Goal: Task Accomplishment & Management: Manage account settings

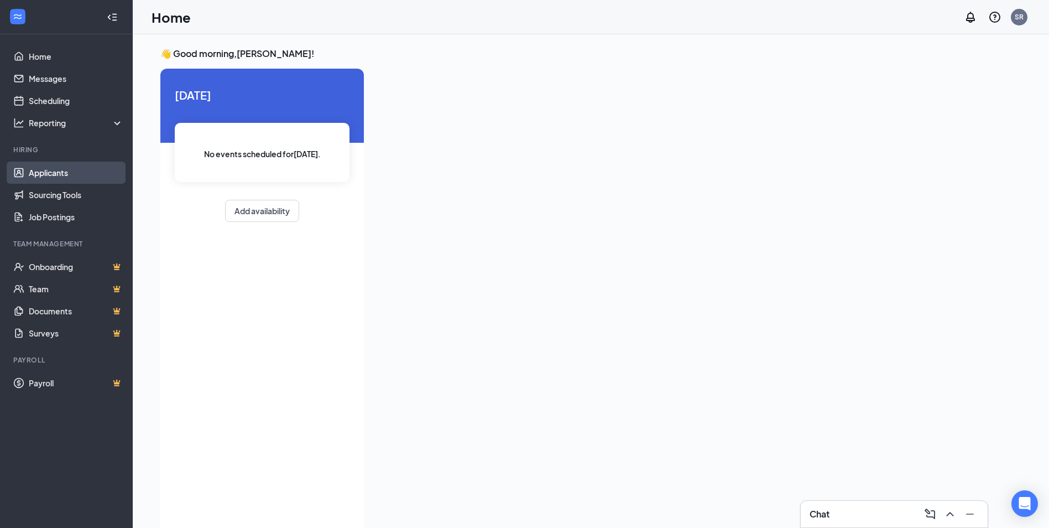
click at [60, 175] on link "Applicants" at bounding box center [76, 173] width 95 height 22
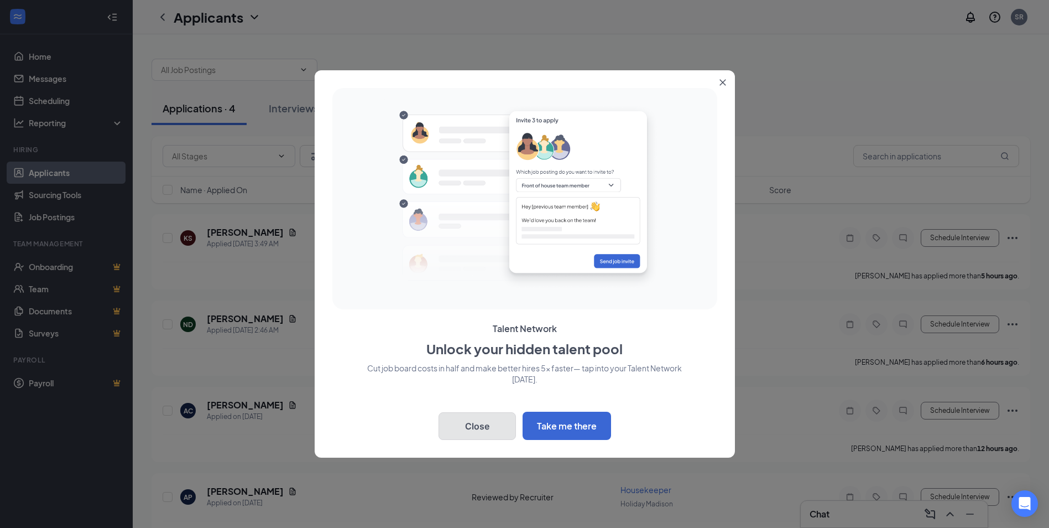
click at [483, 422] on button "Close" at bounding box center [477, 426] width 77 height 28
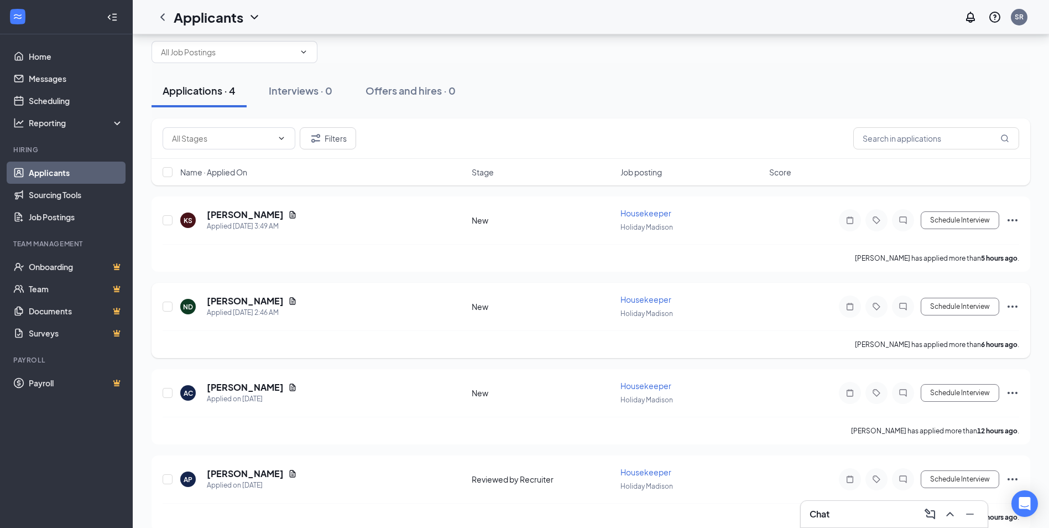
scroll to position [34, 0]
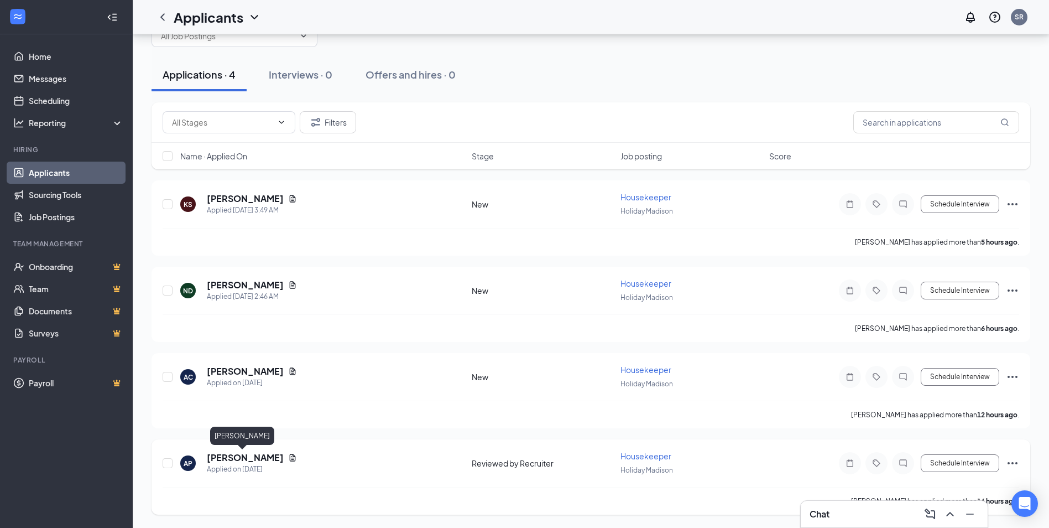
click at [242, 459] on h5 "[PERSON_NAME]" at bounding box center [245, 457] width 77 height 12
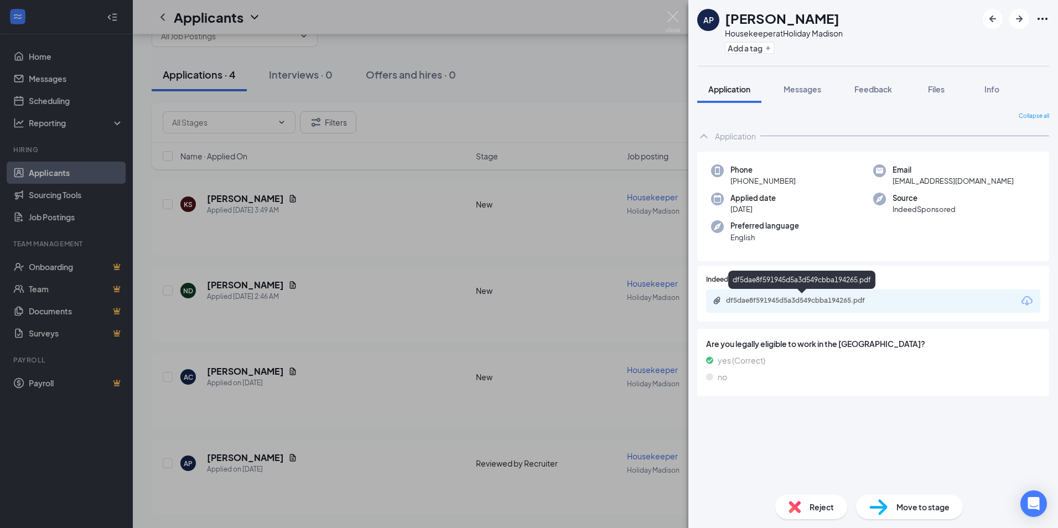
click at [762, 298] on div "df5dae8f591945d5a3d549cbba194265.pdf" at bounding box center [803, 300] width 155 height 9
drag, startPoint x: 397, startPoint y: 258, endPoint x: 317, endPoint y: 339, distance: 113.4
click at [399, 258] on div "AP [PERSON_NAME] Housekeeper at Holiday Madison Add a tag Application Messages …" at bounding box center [529, 264] width 1058 height 528
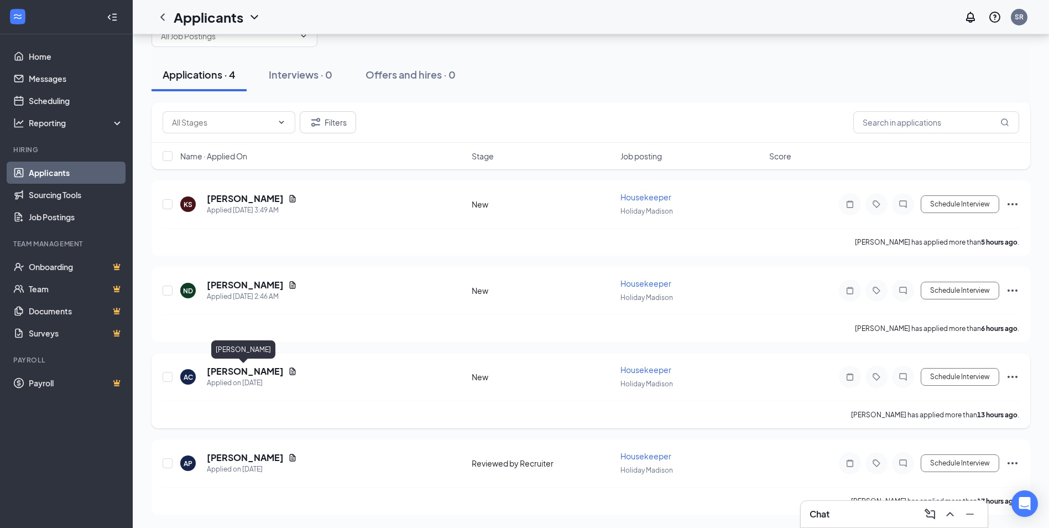
click at [242, 370] on h5 "[PERSON_NAME]" at bounding box center [245, 371] width 77 height 12
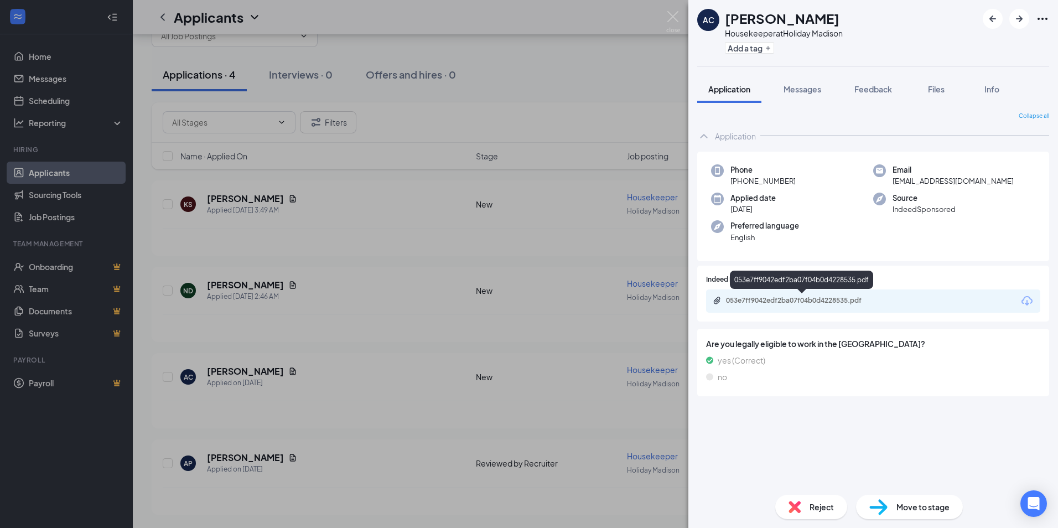
click at [799, 300] on div "053e7ff9042edf2ba07f04b0d4228535.pdf" at bounding box center [803, 300] width 155 height 9
click at [243, 278] on div "AC [PERSON_NAME] Housekeeper at Holiday Madison Add a tag Application Messages …" at bounding box center [529, 264] width 1058 height 528
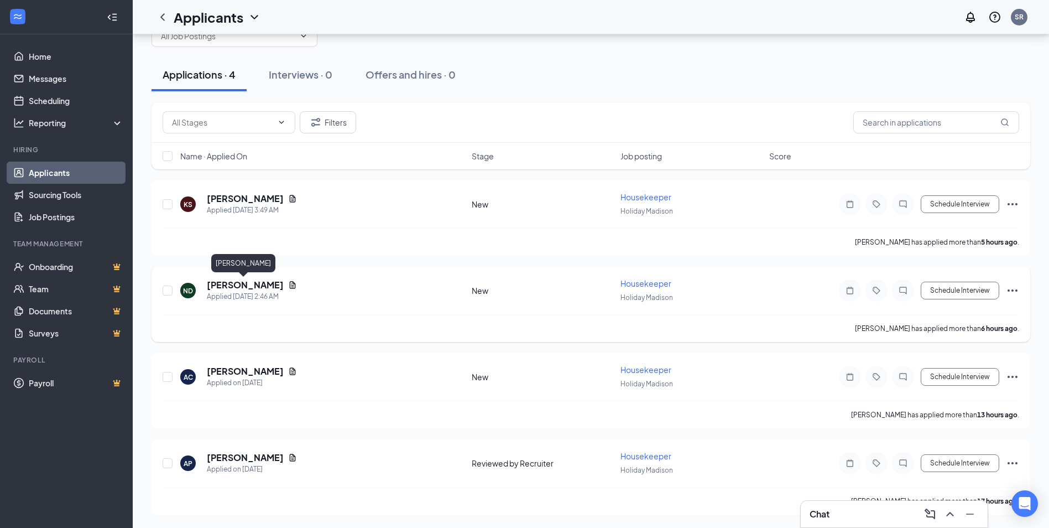
click at [237, 283] on h5 "[PERSON_NAME]" at bounding box center [245, 285] width 77 height 12
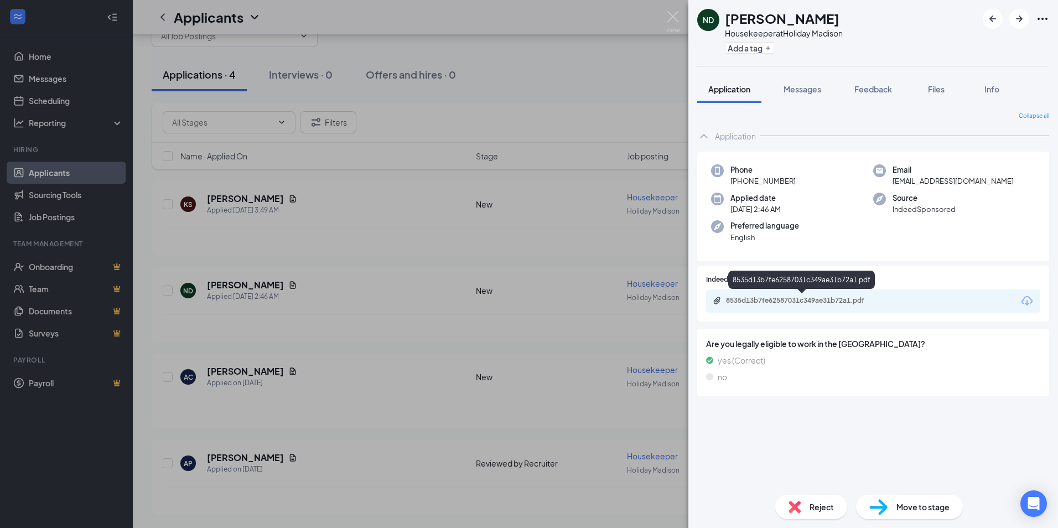
click at [792, 304] on div "8535d13b7fe62587031c349ae31b72a1.pdf" at bounding box center [803, 300] width 155 height 9
click at [255, 194] on div "ND [PERSON_NAME] Housekeeper at Holiday Madison Add a tag Application Messages …" at bounding box center [529, 264] width 1058 height 528
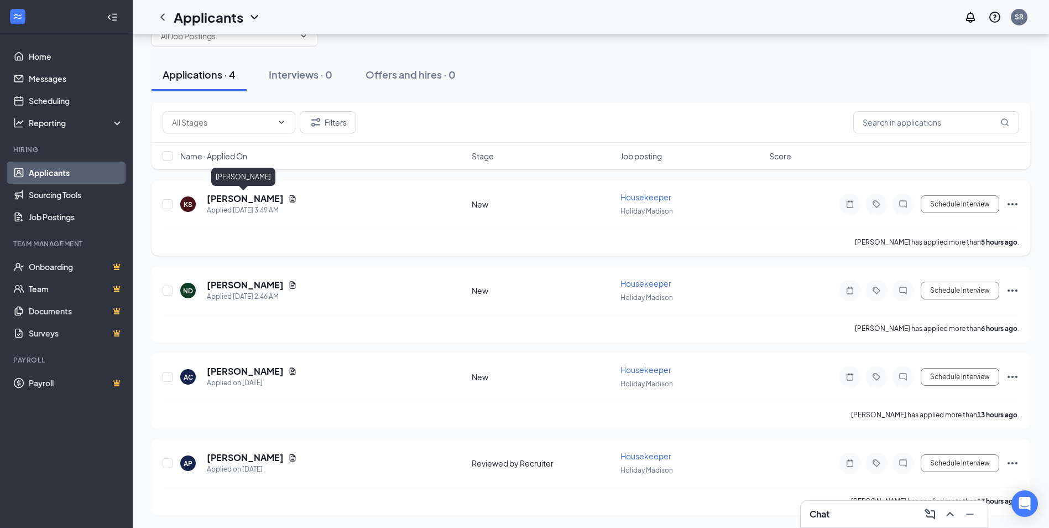
click at [243, 198] on h5 "[PERSON_NAME]" at bounding box center [245, 199] width 77 height 12
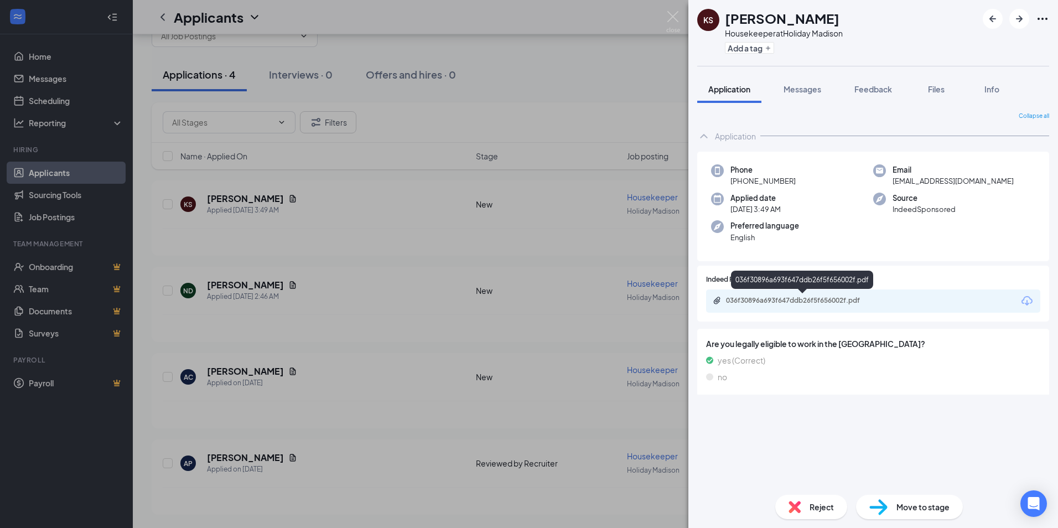
click at [757, 298] on div "036f30896a693f647ddb26f5f656002f.pdf" at bounding box center [803, 300] width 155 height 9
click at [674, 17] on img at bounding box center [673, 22] width 14 height 22
